Goal: Task Accomplishment & Management: Manage account settings

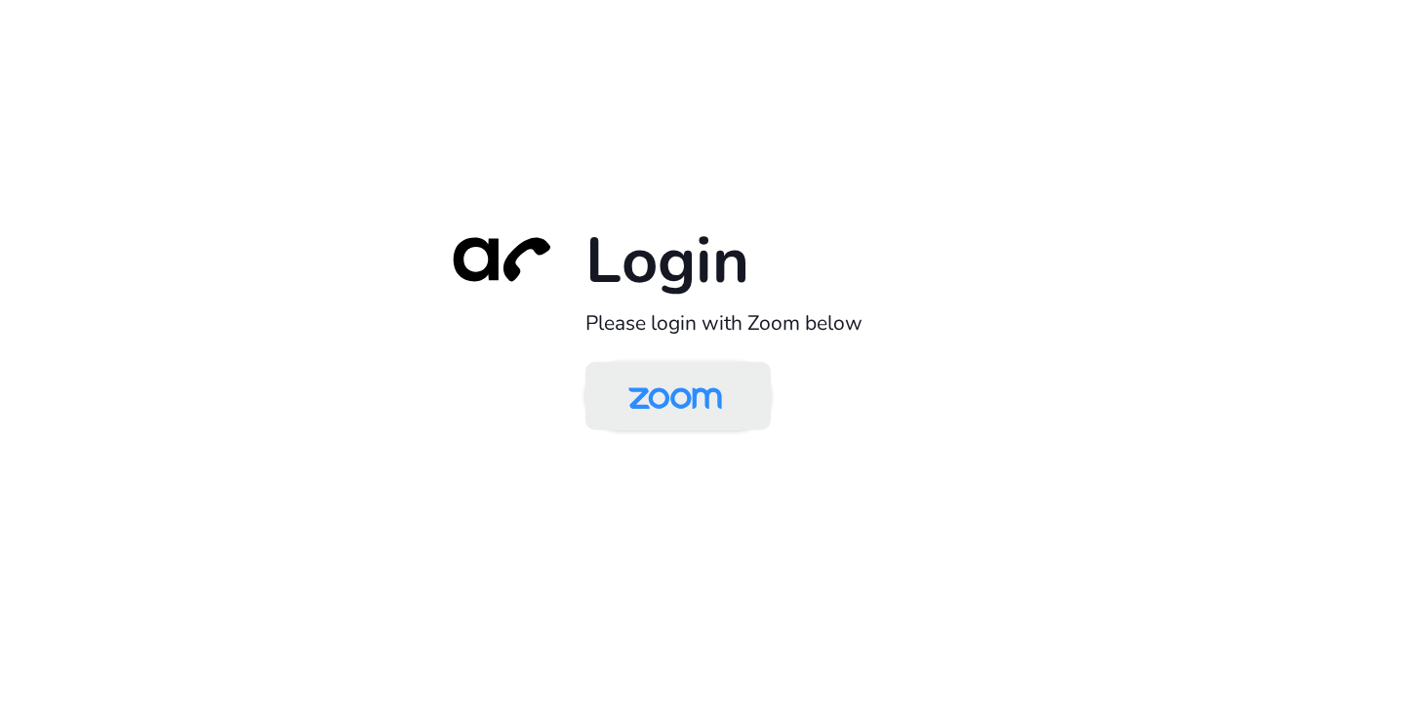
click at [671, 407] on img at bounding box center [675, 397] width 135 height 63
click at [712, 392] on img at bounding box center [675, 397] width 135 height 63
click at [668, 399] on img at bounding box center [675, 397] width 135 height 63
drag, startPoint x: 674, startPoint y: 396, endPoint x: 564, endPoint y: 361, distance: 115.7
click at [674, 395] on img at bounding box center [675, 397] width 135 height 63
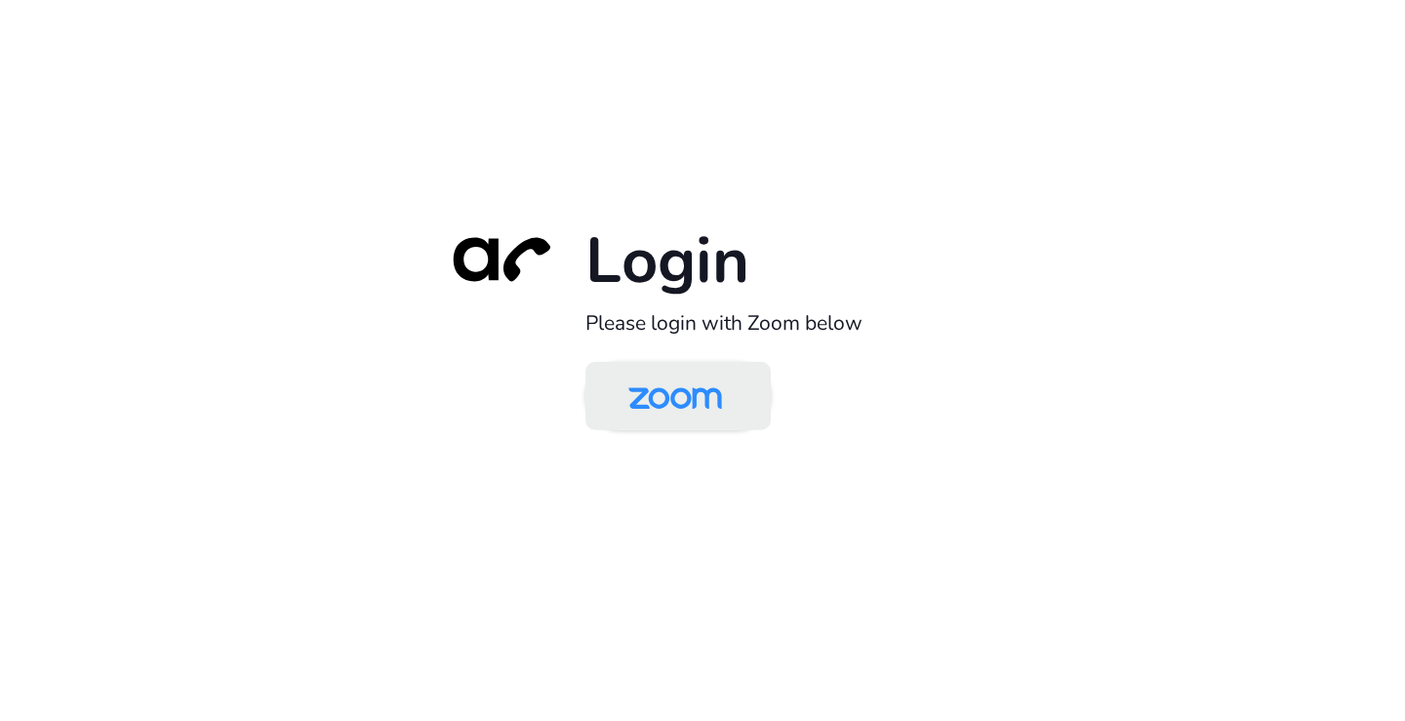
click at [682, 396] on img at bounding box center [675, 397] width 135 height 63
click at [655, 418] on img at bounding box center [675, 397] width 135 height 63
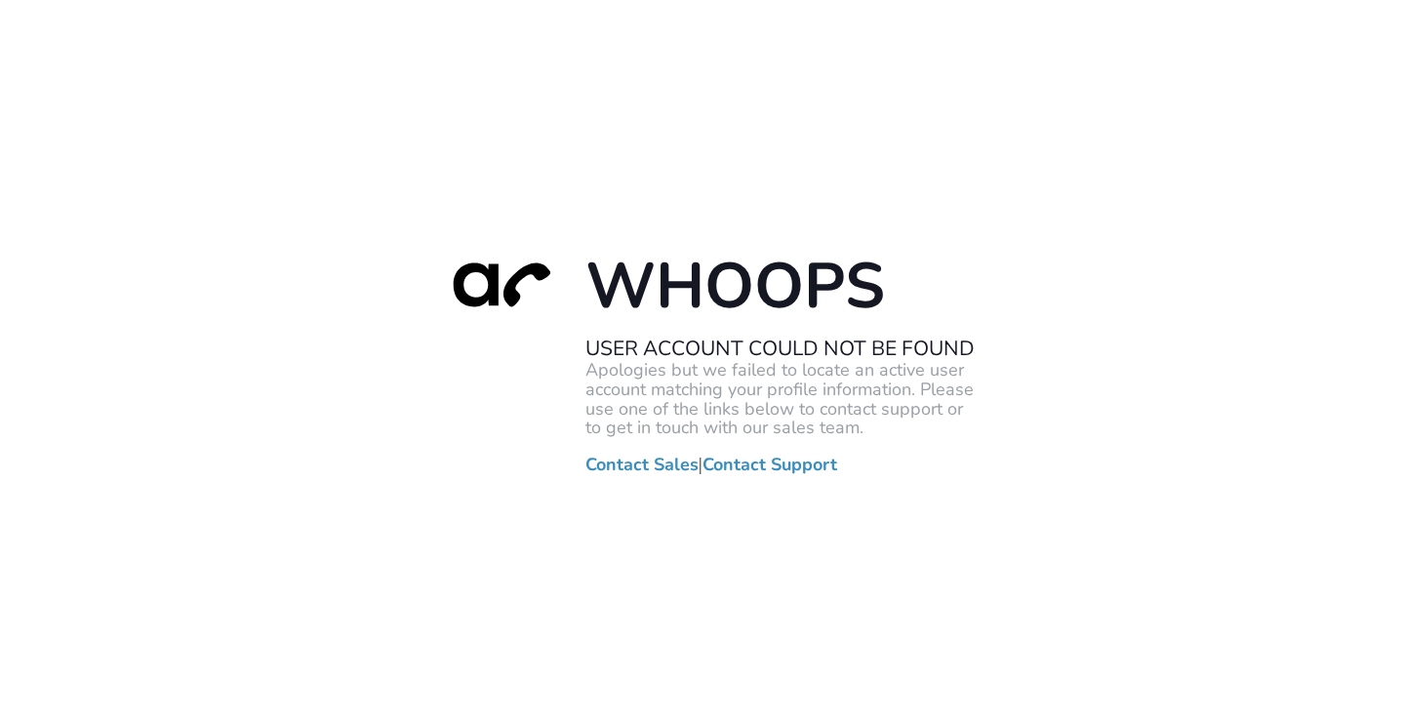
drag, startPoint x: 423, startPoint y: 183, endPoint x: 923, endPoint y: 551, distance: 620.4
click at [945, 577] on div "Whoops User Account Could Not Be Found Apologies but we failed to locate an act…" at bounding box center [702, 360] width 1405 height 721
